Goal: Task Accomplishment & Management: Manage account settings

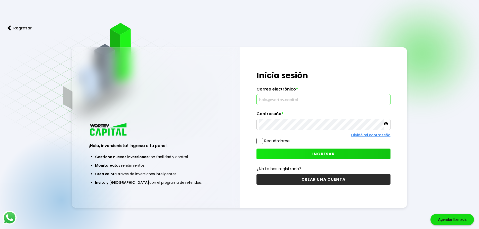
click at [284, 101] on input "text" at bounding box center [323, 99] width 129 height 11
type input "[EMAIL_ADDRESS][DOMAIN_NAME]"
click at [386, 123] on icon at bounding box center [385, 123] width 5 height 3
click at [321, 151] on span "INGRESAR" at bounding box center [323, 153] width 22 height 5
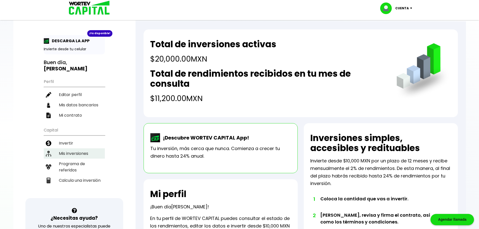
click at [89, 148] on li "Mis inversiones" at bounding box center [74, 153] width 61 height 10
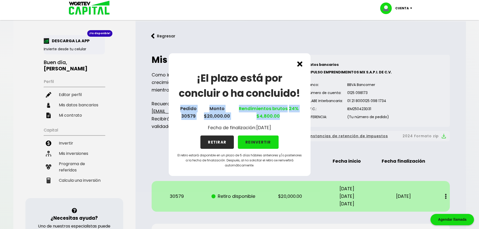
drag, startPoint x: 181, startPoint y: 109, endPoint x: 283, endPoint y: 120, distance: 102.9
click at [283, 120] on div "¡El plazo está por concluir o ha concluido! Pedido 30579 Monto $20,000.00 Rendi…" at bounding box center [240, 114] width 142 height 123
click at [286, 120] on div "¡El plazo está por concluir o ha concluido! Pedido 30579 Monto $20,000.00 Rendi…" at bounding box center [240, 114] width 142 height 123
click at [186, 130] on div "¡El plazo está por concluir o ha concluido! Pedido 30579 Monto $20,000.00 Rendi…" at bounding box center [240, 114] width 142 height 123
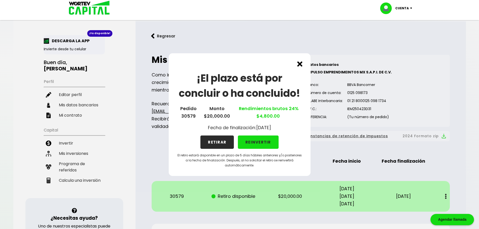
click at [265, 142] on button "REINVERTIR" at bounding box center [258, 141] width 41 height 13
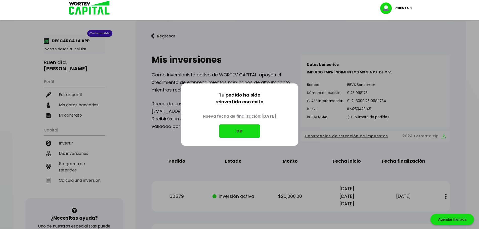
drag, startPoint x: 258, startPoint y: 116, endPoint x: 282, endPoint y: 117, distance: 24.4
click at [281, 117] on p "Nueva fecha de finalización: [DATE]" at bounding box center [239, 116] width 83 height 15
click at [234, 129] on button "OK" at bounding box center [239, 130] width 41 height 13
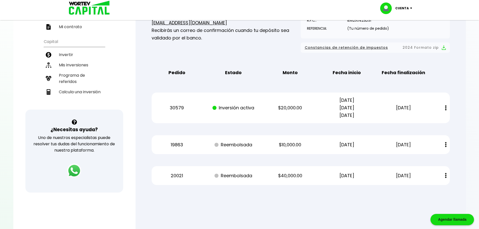
scroll to position [101, 0]
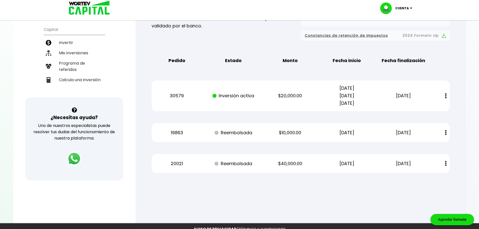
drag, startPoint x: 392, startPoint y: 97, endPoint x: 416, endPoint y: 97, distance: 24.1
click at [416, 97] on p "[DATE]" at bounding box center [403, 96] width 48 height 8
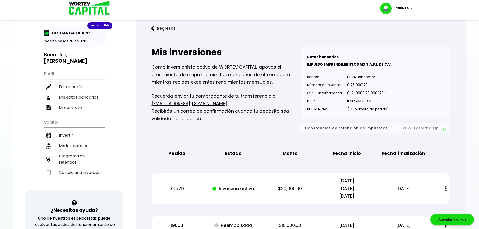
scroll to position [0, 0]
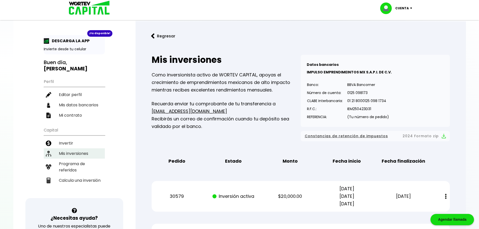
click at [76, 148] on li "Mis inversiones" at bounding box center [74, 153] width 61 height 10
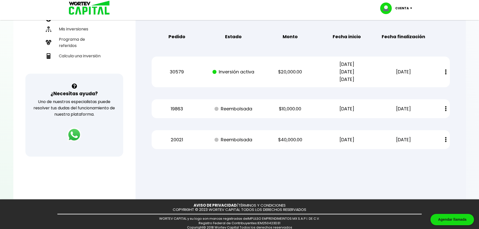
scroll to position [109, 0]
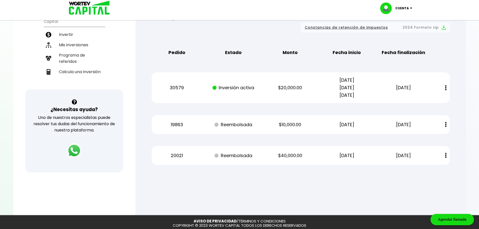
click at [448, 86] on button at bounding box center [445, 87] width 7 height 11
click at [453, 74] on div "Mis inversiones Como inversionista activo de WORTEV CAPITAL, apoyas el crecimie…" at bounding box center [300, 55] width 314 height 235
click at [311, 97] on div "30579 Inversión activa $20,000.00 [DATE] [DATE] [DATE] [DATE] Estado de cuenta" at bounding box center [301, 87] width 298 height 31
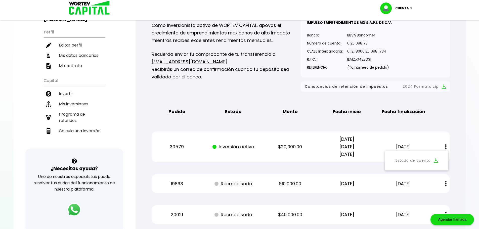
scroll to position [50, 0]
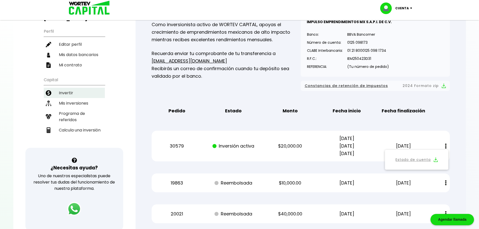
click at [69, 88] on li "Invertir" at bounding box center [74, 93] width 61 height 10
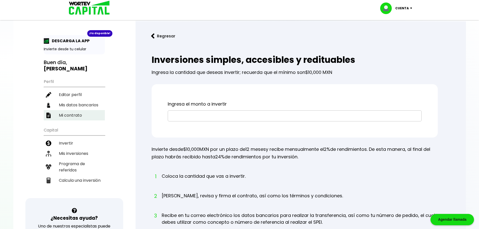
click at [79, 110] on li "Mi contrato" at bounding box center [74, 115] width 61 height 10
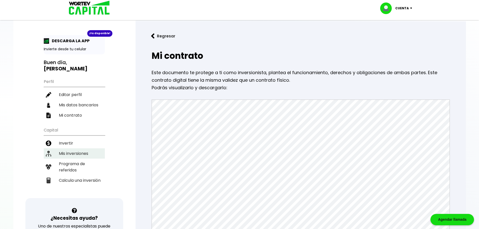
click at [68, 148] on li "Mis inversiones" at bounding box center [74, 153] width 61 height 10
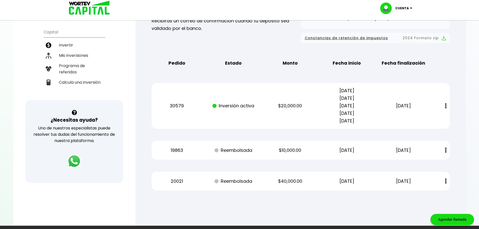
scroll to position [101, 0]
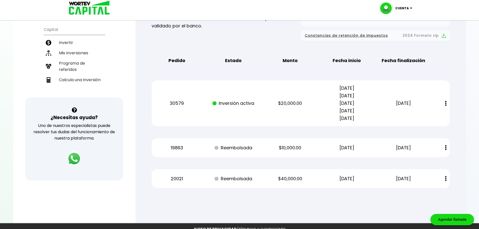
click at [226, 106] on p "Inversión activa" at bounding box center [234, 104] width 48 height 8
drag, startPoint x: 289, startPoint y: 102, endPoint x: 321, endPoint y: 101, distance: 31.9
click at [321, 101] on div "30579 Inversión activa $20,000.00 [DATE] [DATE] [DATE] [DATE] [DATE] [DATE] Est…" at bounding box center [301, 103] width 298 height 46
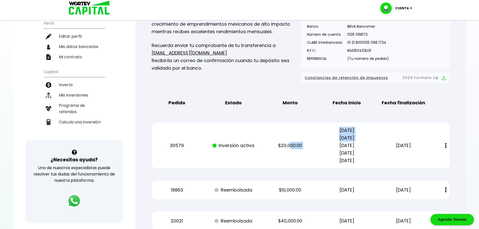
scroll to position [109, 0]
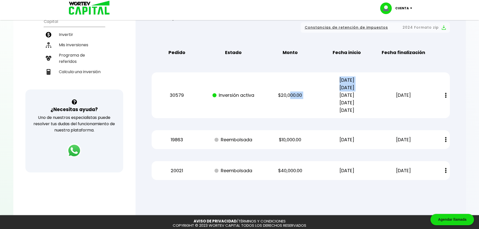
drag, startPoint x: 333, startPoint y: 112, endPoint x: 382, endPoint y: 112, distance: 48.7
click at [380, 112] on div "30579 Inversión activa $20,000.00 [DATE] [DATE] [DATE] [DATE] [DATE] [DATE] Est…" at bounding box center [301, 95] width 298 height 46
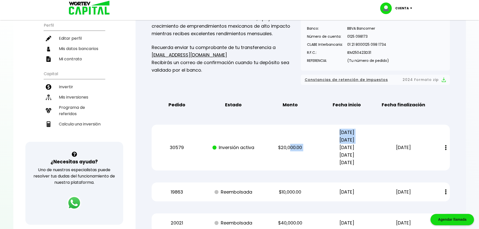
scroll to position [101, 0]
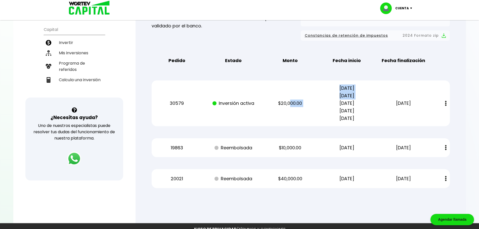
click at [446, 103] on button at bounding box center [445, 103] width 7 height 11
click at [411, 117] on link "Estado de cuenta" at bounding box center [412, 117] width 35 height 6
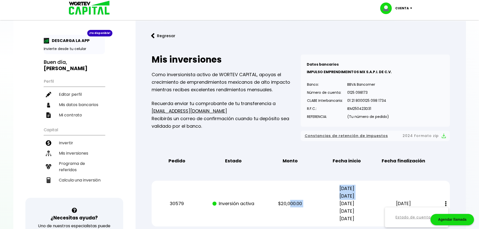
scroll to position [134, 0]
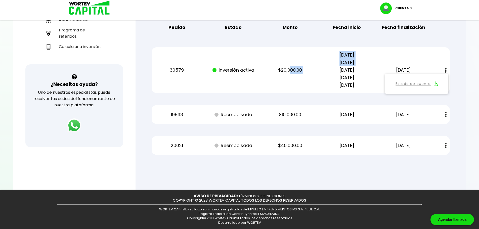
click at [301, 97] on div "Mis inversiones Como inversionista activo de WORTEV CAPITAL, apoyas el crecimie…" at bounding box center [300, 38] width 314 height 250
click at [404, 9] on p "Cuenta" at bounding box center [402, 9] width 14 height 8
click at [401, 35] on li "Cerrar sesión" at bounding box center [396, 33] width 40 height 10
